Goal: Task Accomplishment & Management: Manage account settings

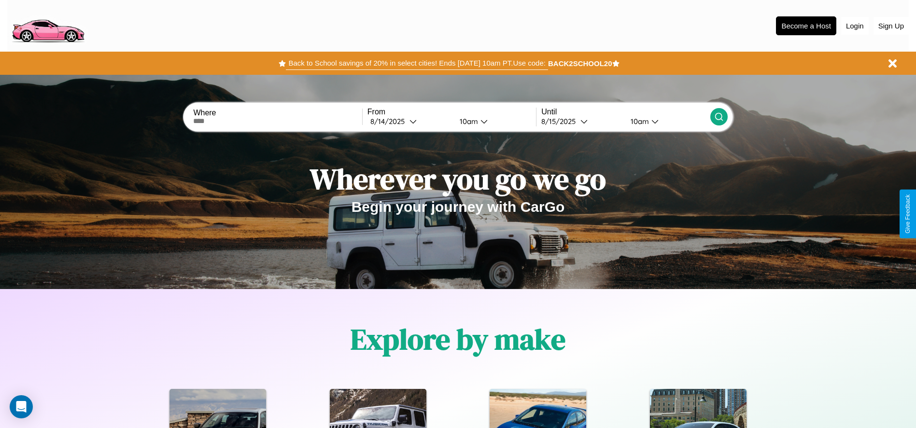
click at [417, 63] on button "Back to School savings of 20% in select cities! Ends [DATE] 10am PT. Use code:" at bounding box center [417, 63] width 262 height 14
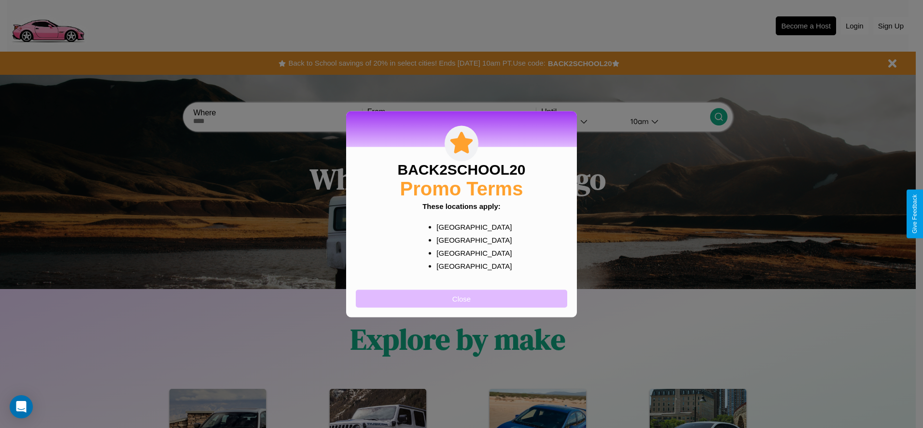
click at [462, 298] on button "Close" at bounding box center [461, 299] width 211 height 18
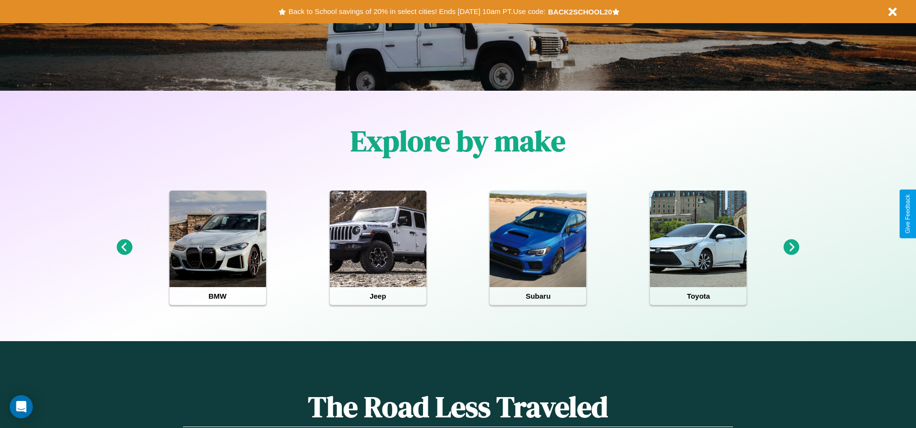
scroll to position [200, 0]
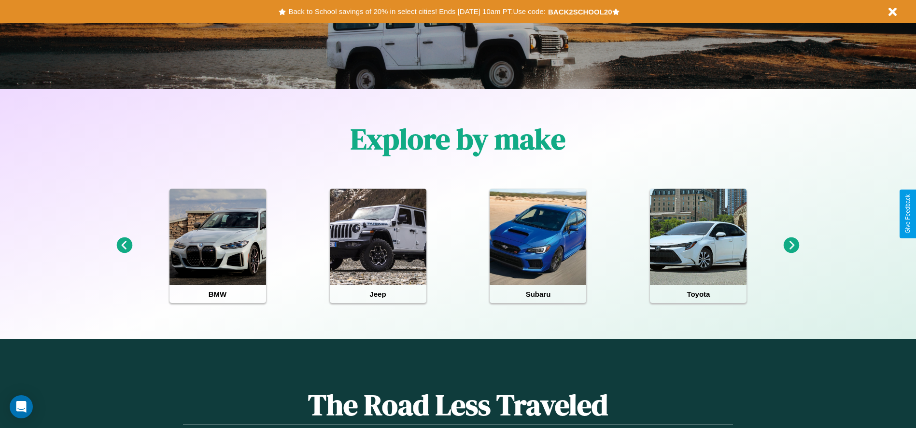
click at [791, 246] on icon at bounding box center [792, 246] width 16 height 16
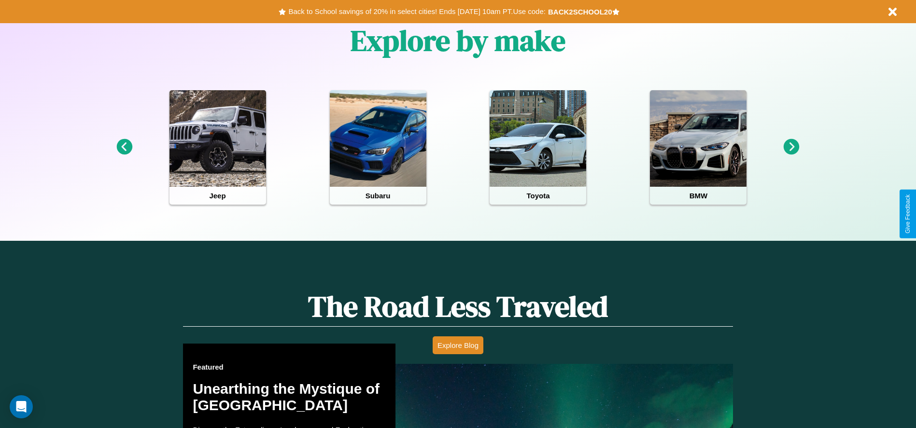
scroll to position [430, 0]
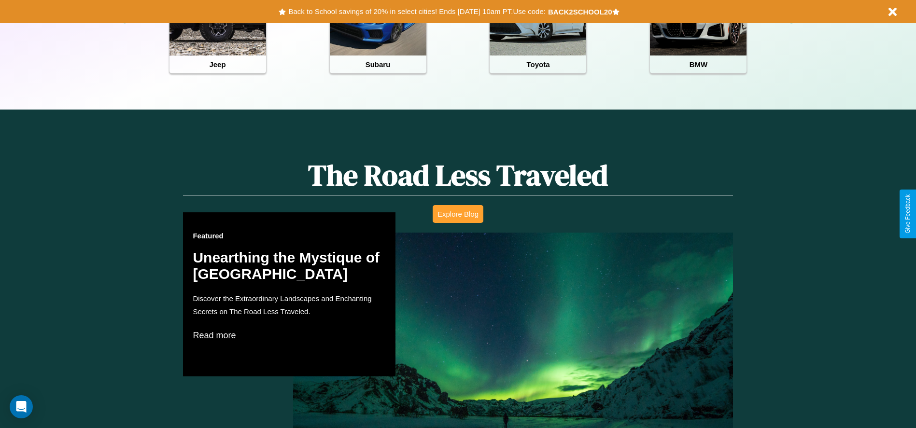
click at [458, 214] on button "Explore Blog" at bounding box center [458, 214] width 51 height 18
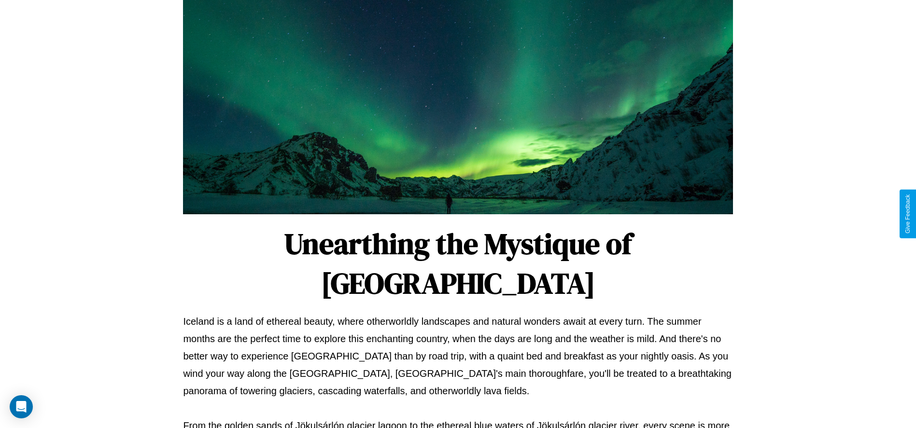
scroll to position [320, 0]
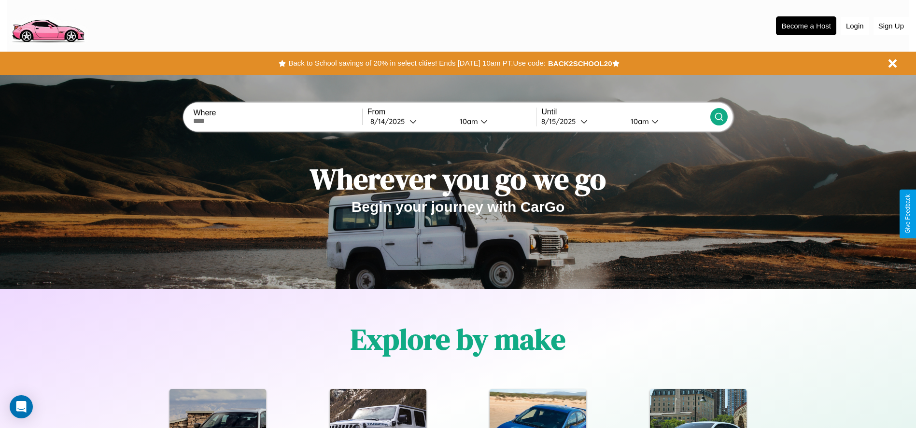
click at [854, 26] on button "Login" at bounding box center [855, 26] width 28 height 18
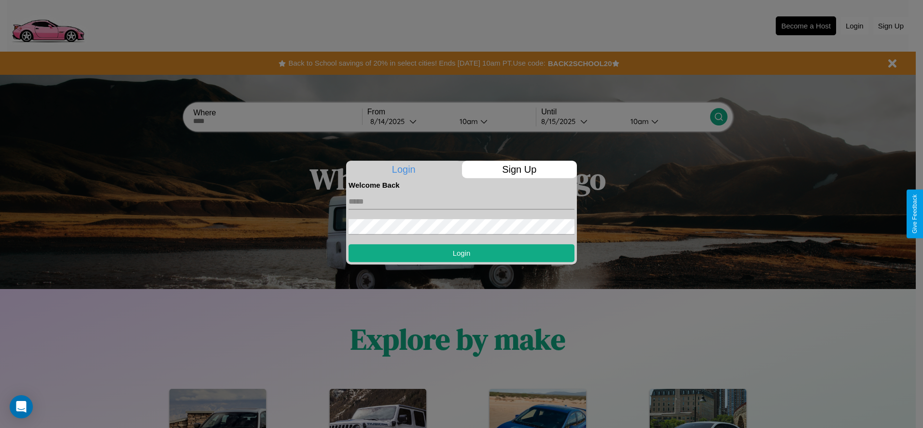
click at [462, 201] on input "text" at bounding box center [462, 201] width 226 height 15
type input "**********"
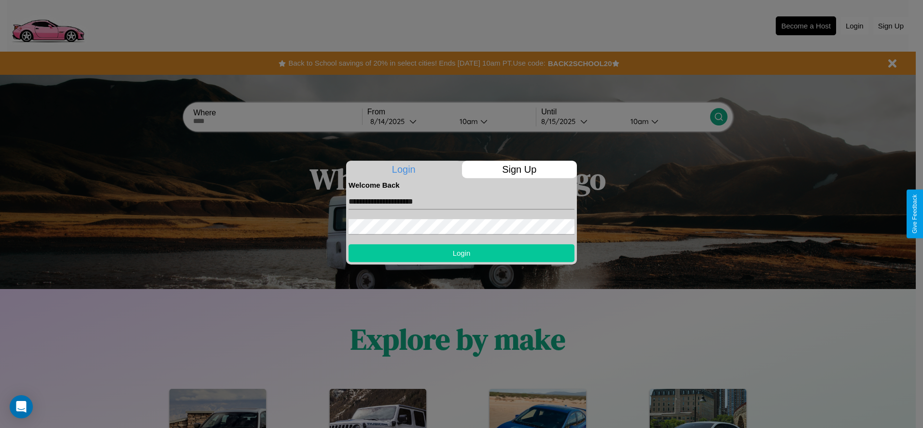
click at [462, 253] on button "Login" at bounding box center [462, 253] width 226 height 18
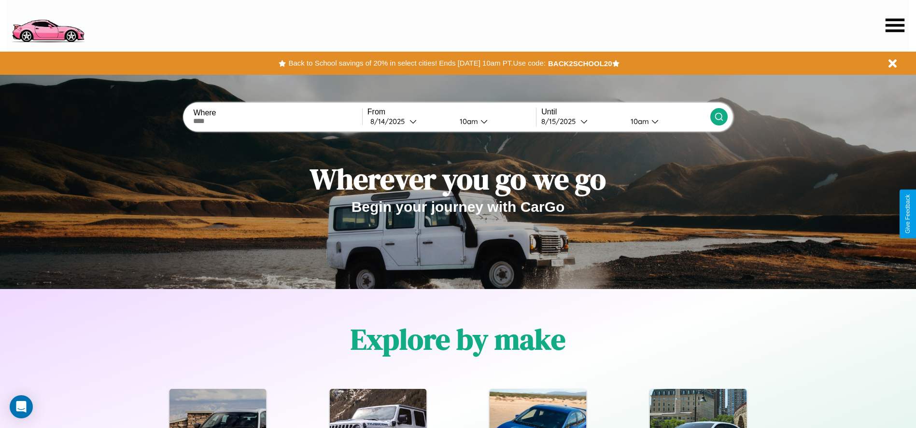
click at [895, 25] on icon at bounding box center [894, 25] width 19 height 14
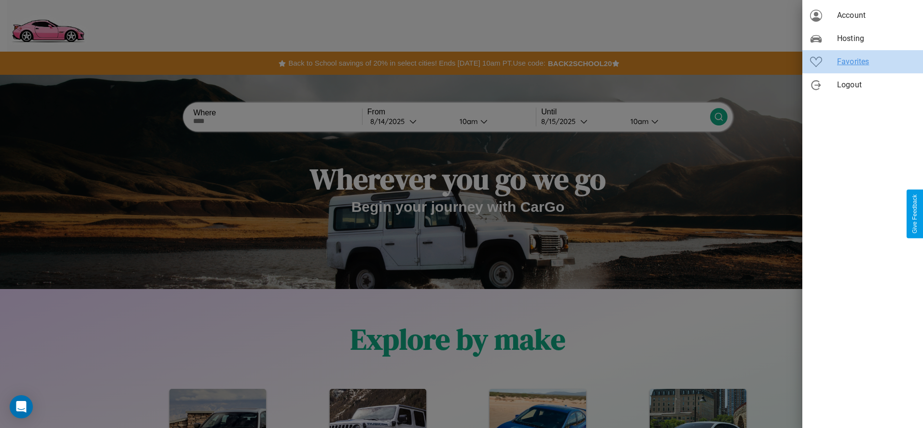
click at [863, 62] on span "Favorites" at bounding box center [876, 62] width 78 height 12
